Goal: Find specific page/section: Find specific page/section

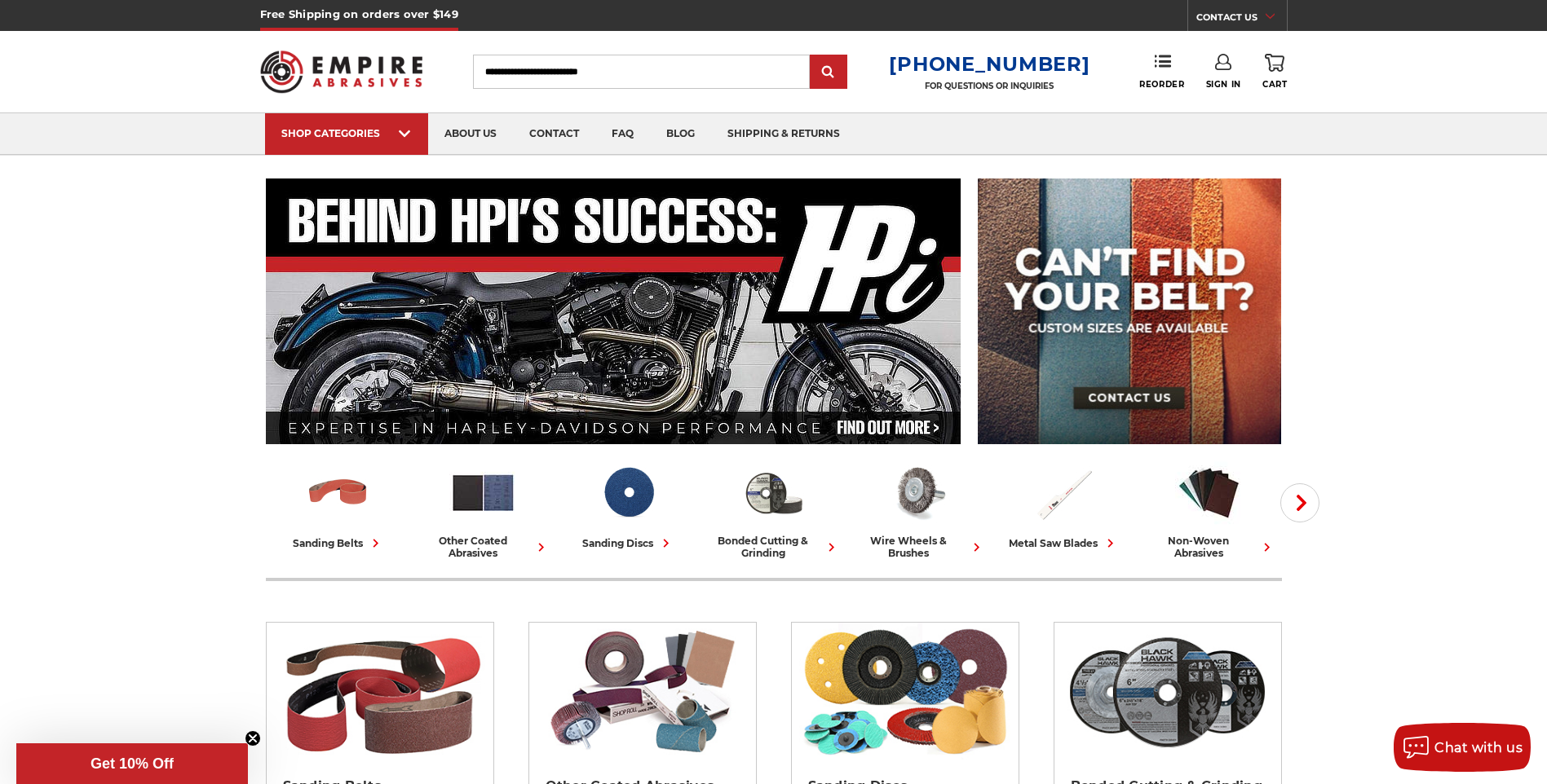
click at [1256, 16] on link "CONTACT US" at bounding box center [1241, 19] width 90 height 23
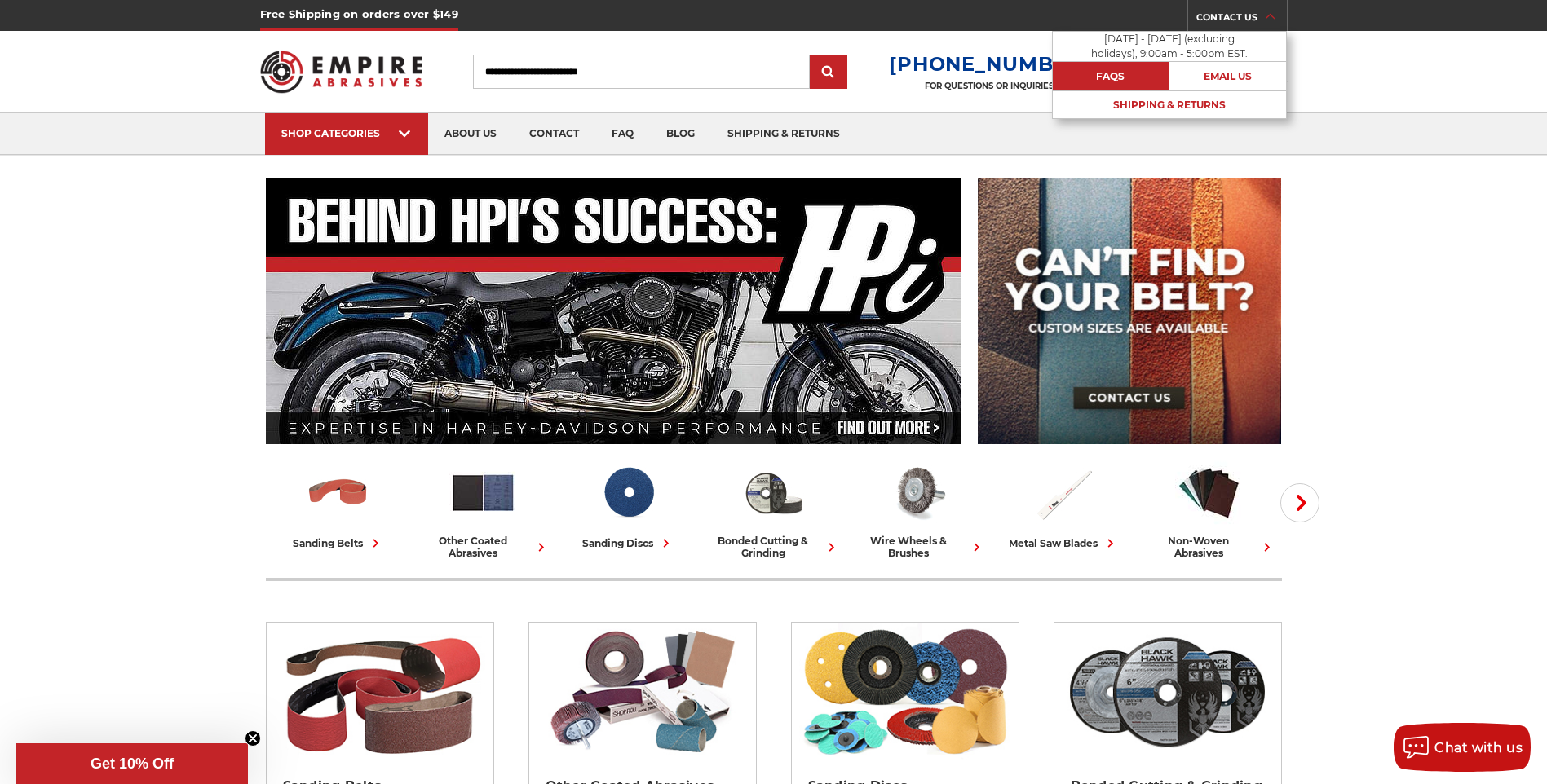
click at [1115, 73] on link "FAQs" at bounding box center [1111, 76] width 117 height 28
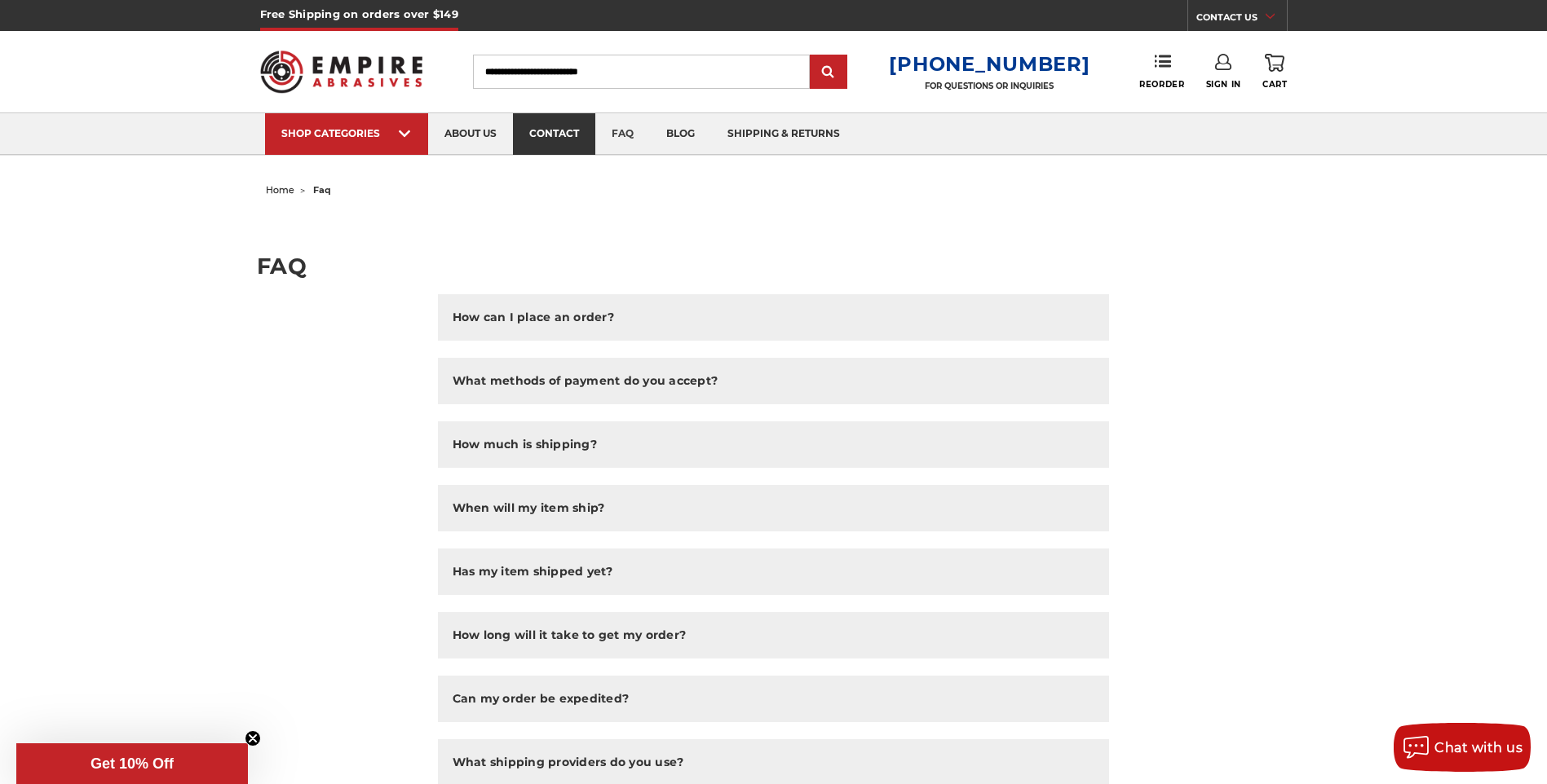
click at [563, 126] on link "contact" at bounding box center [554, 134] width 82 height 42
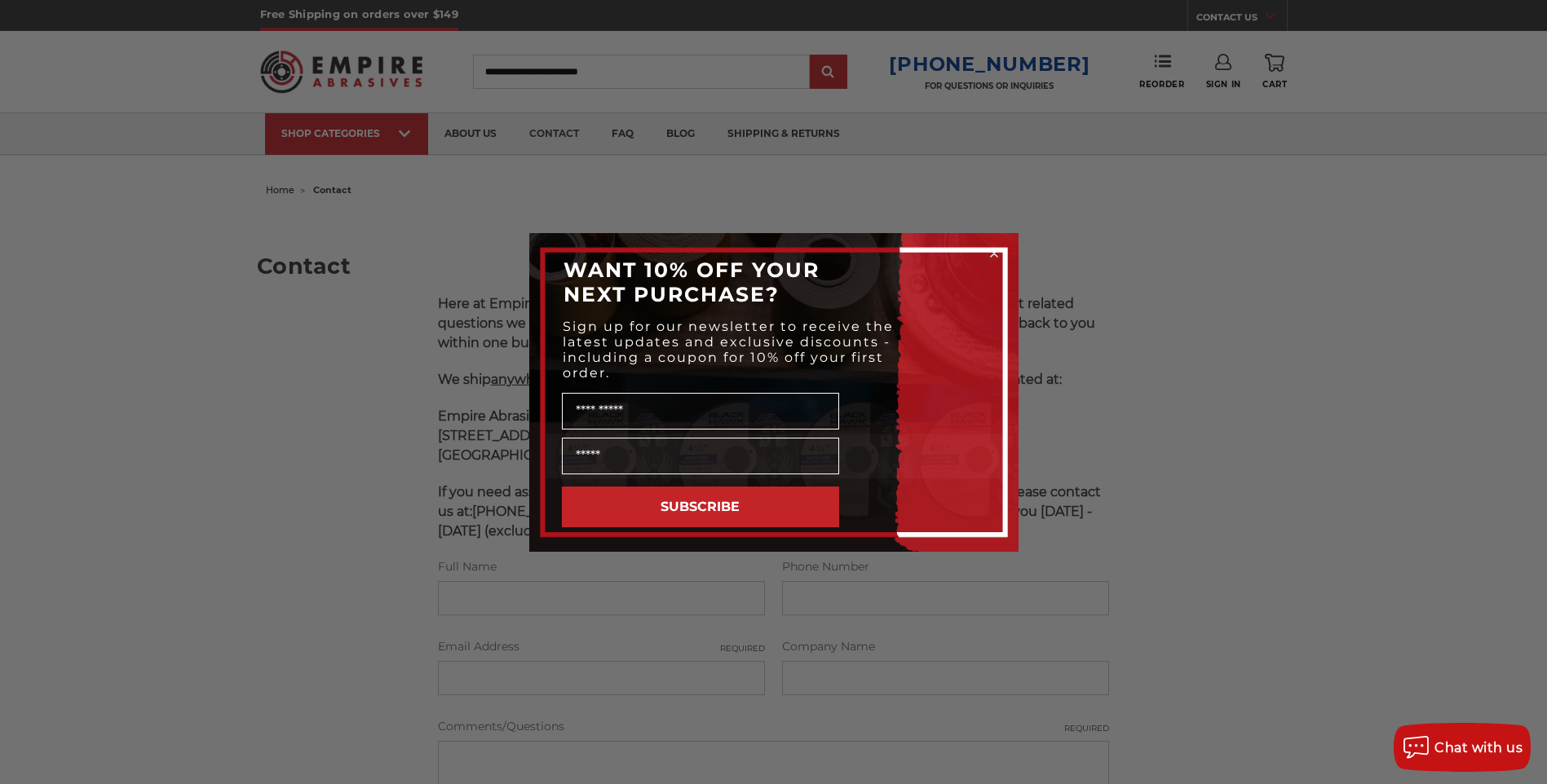
click at [989, 253] on circle "Close dialog" at bounding box center [993, 253] width 16 height 16
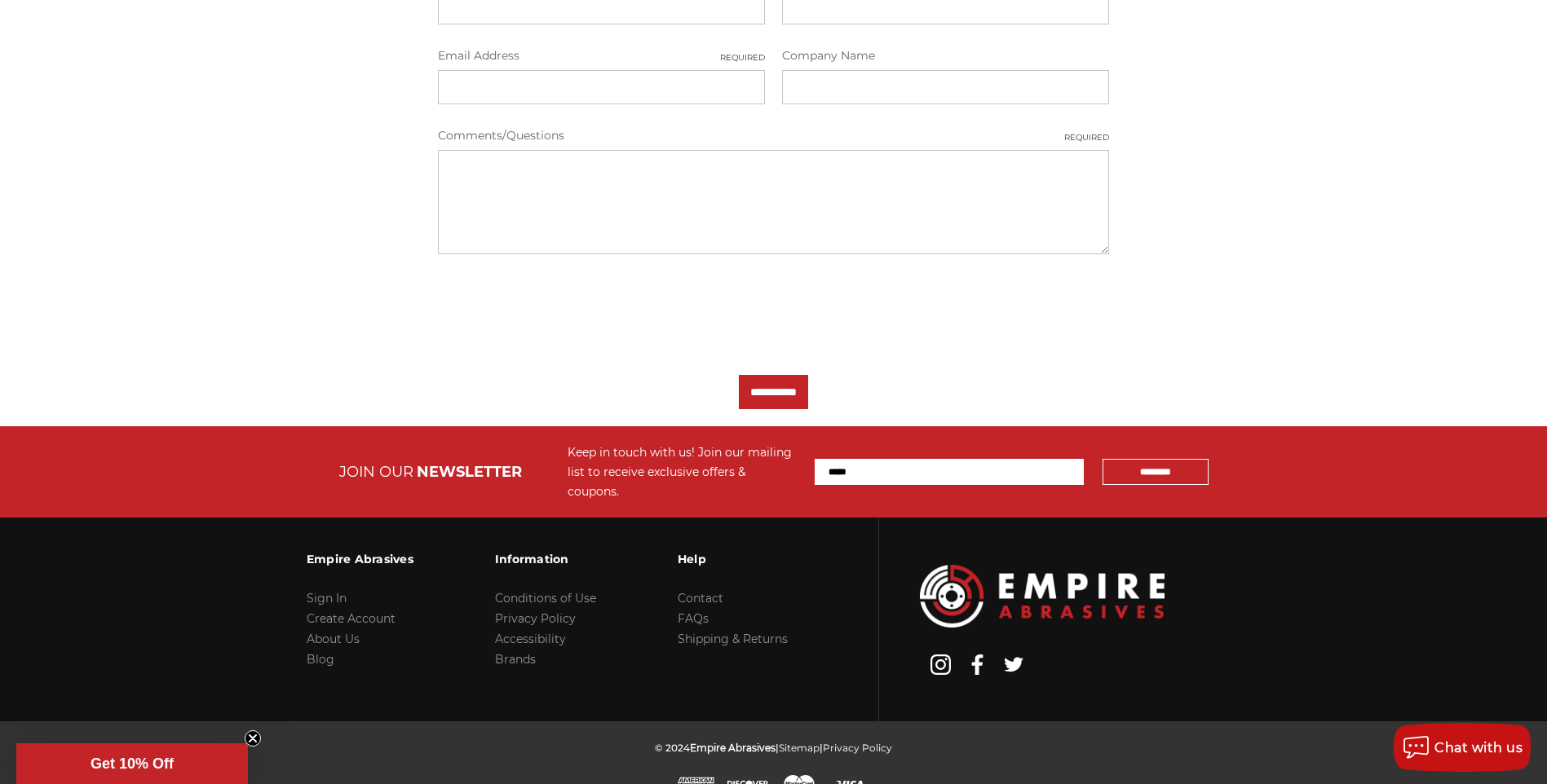
scroll to position [599, 0]
